Goal: Find specific page/section: Find specific page/section

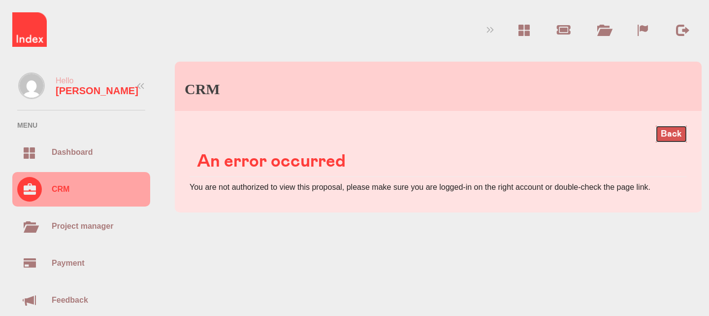
click at [669, 134] on link "Back" at bounding box center [671, 134] width 31 height 17
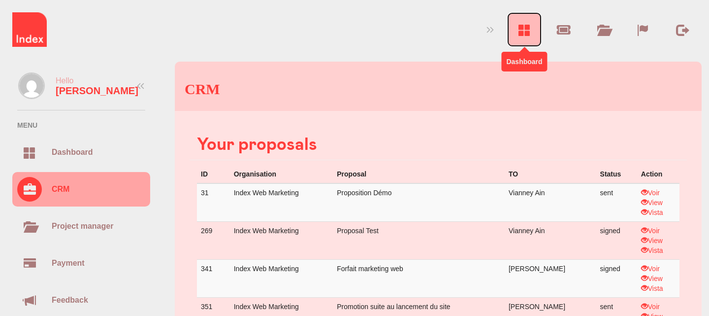
click at [526, 30] on div at bounding box center [525, 30] width 12 height 12
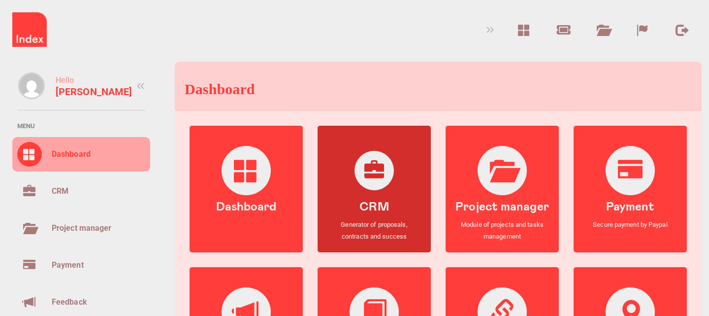
click at [377, 207] on h4 "CRM" at bounding box center [374, 207] width 29 height 13
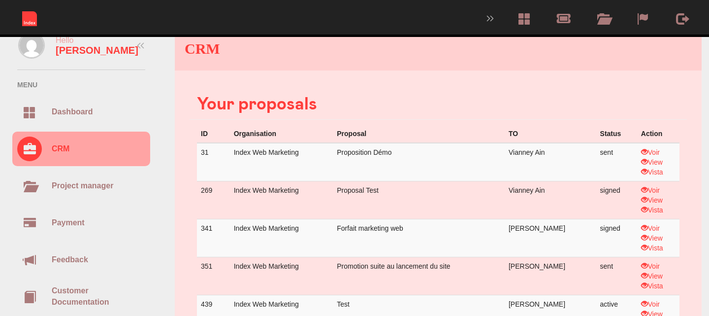
scroll to position [40, 0]
click at [654, 188] on link "Voir" at bounding box center [650, 191] width 19 height 8
